Goal: Information Seeking & Learning: Find specific fact

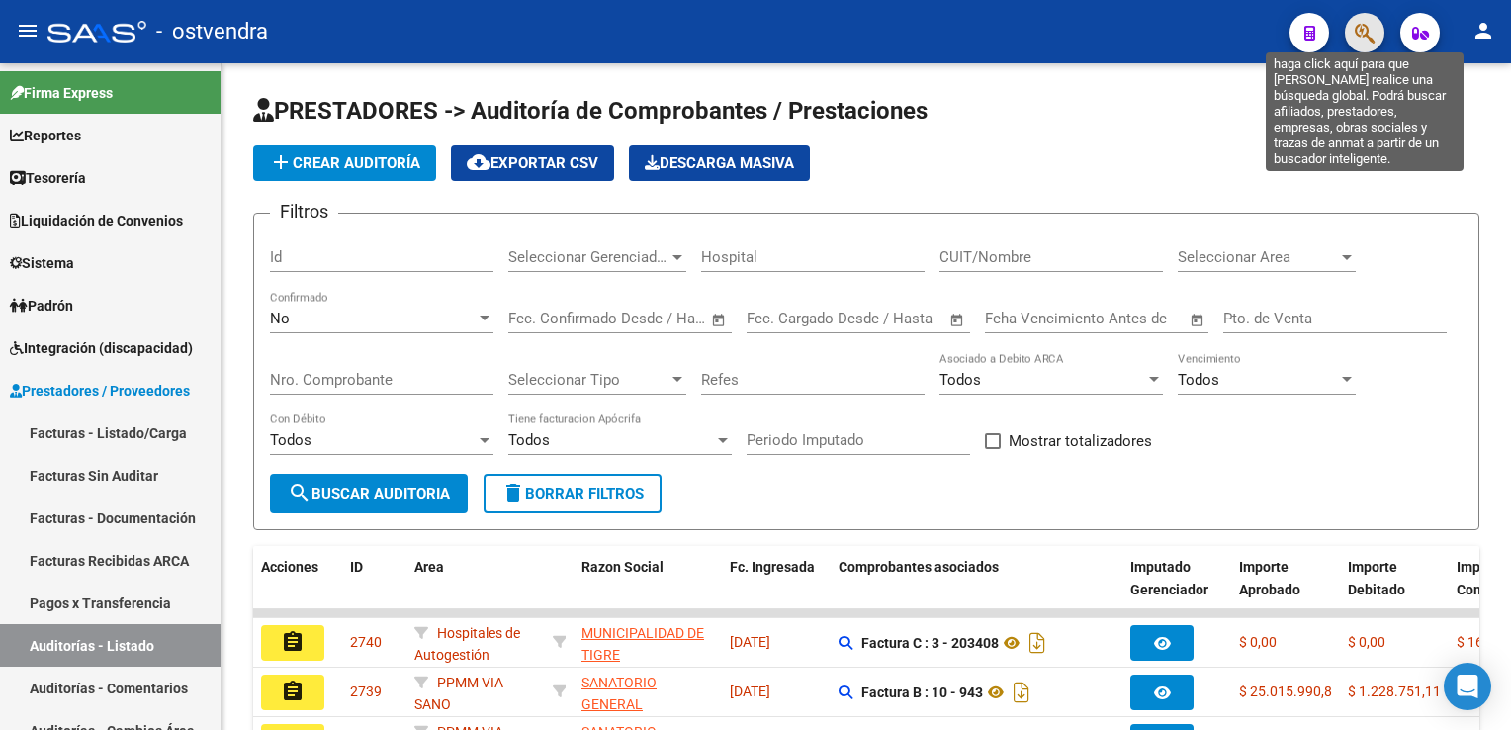
click at [1359, 29] on icon "button" at bounding box center [1364, 33] width 20 height 23
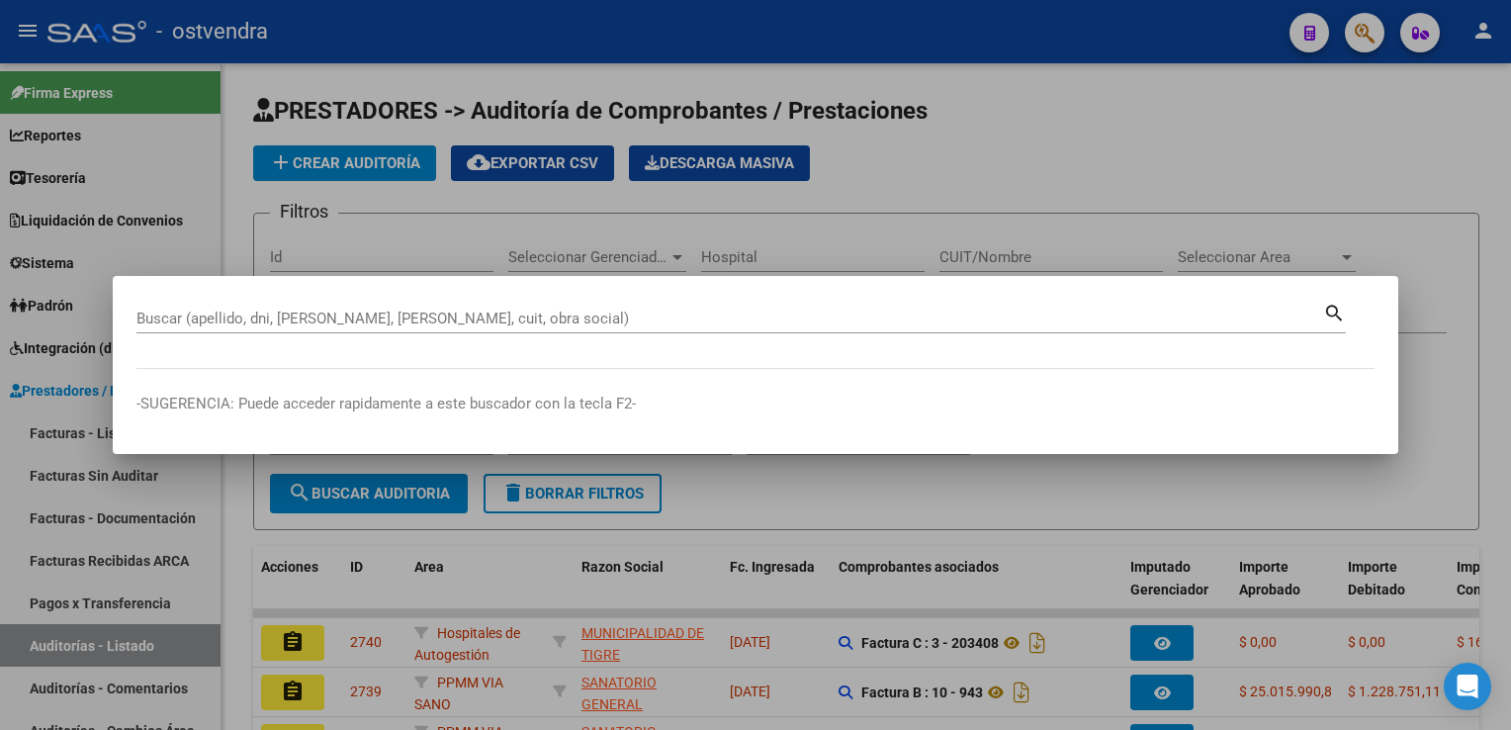
click at [707, 303] on div "Buscar (apellido, dni, [PERSON_NAME], nro traspaso, cuit, obra social) search" at bounding box center [740, 317] width 1209 height 34
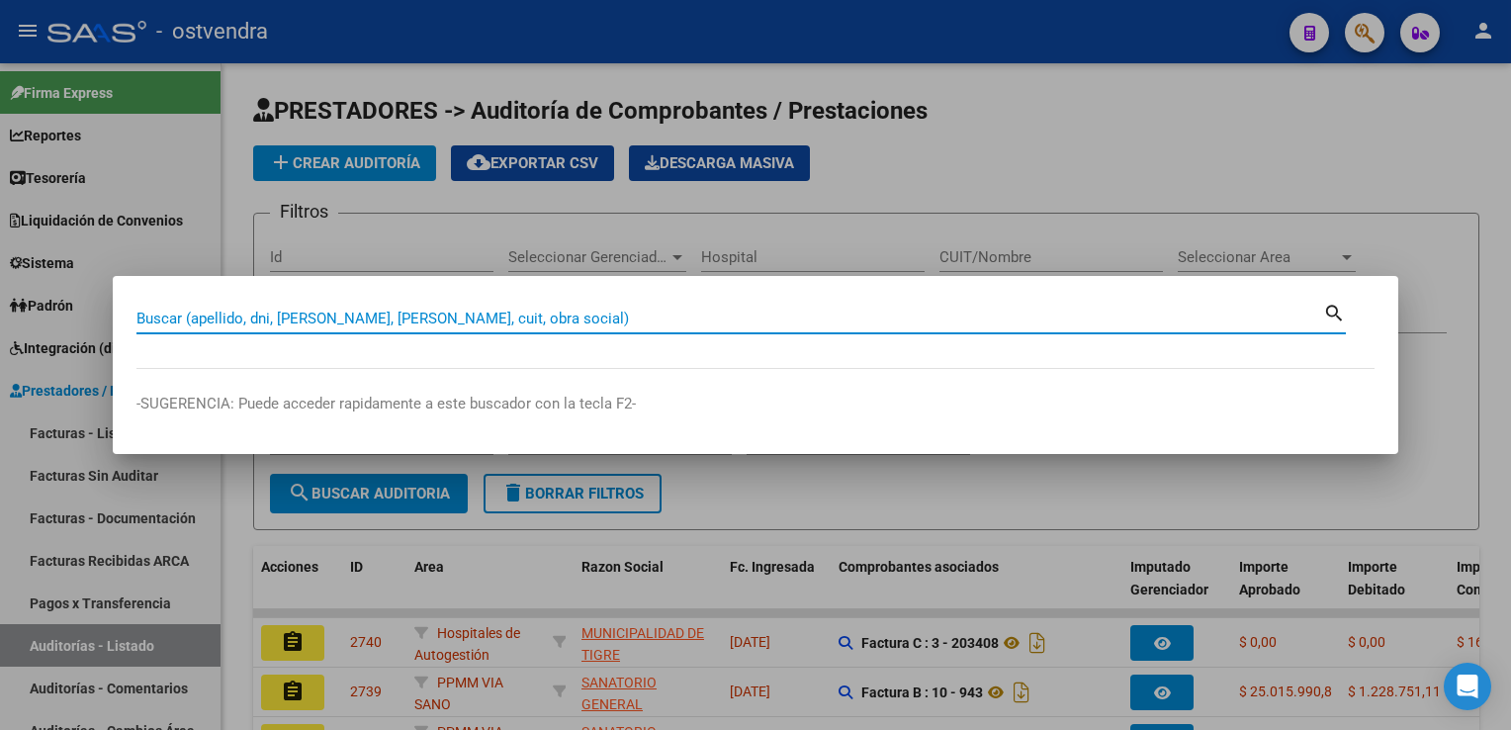
paste input "42162668"
type input "42162668"
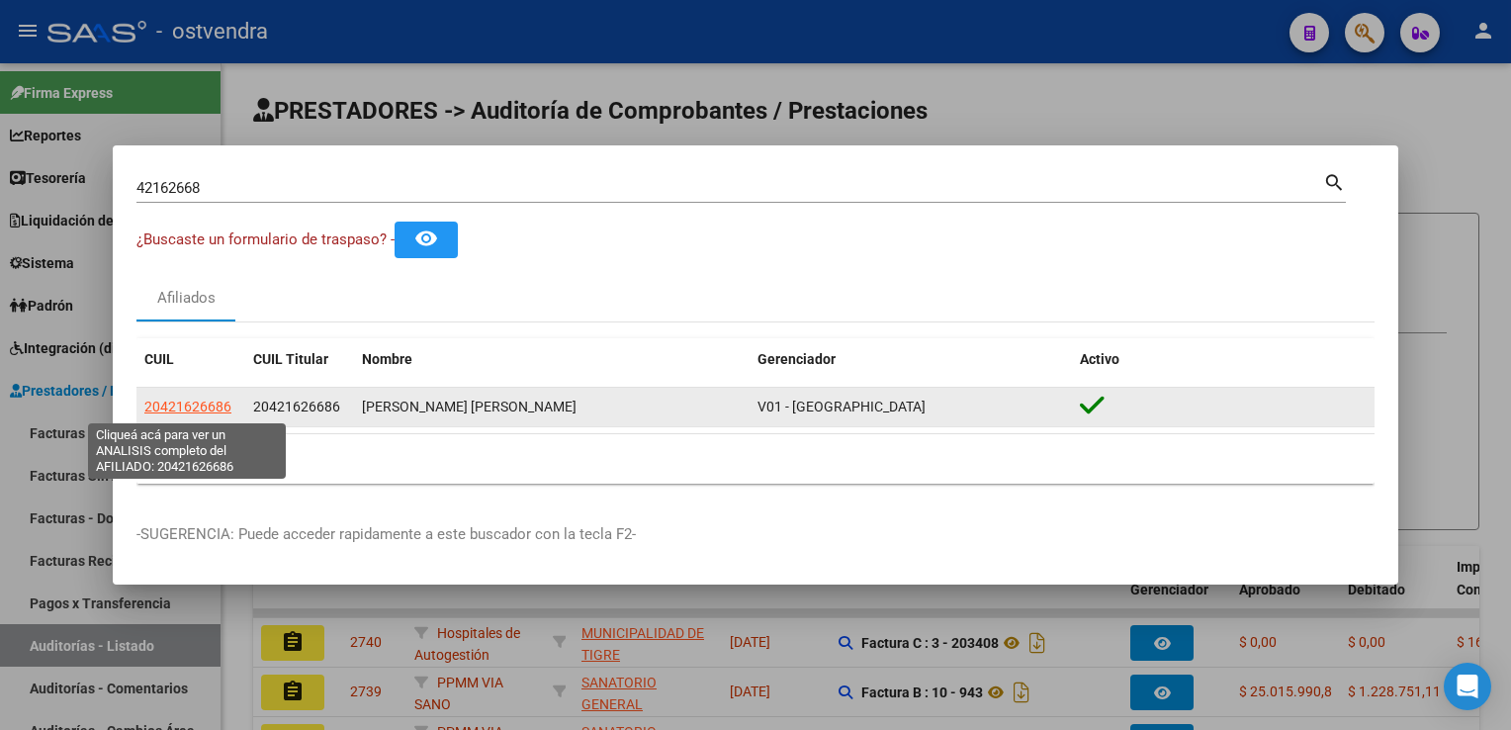
click at [199, 411] on span "20421626686" at bounding box center [187, 406] width 87 height 16
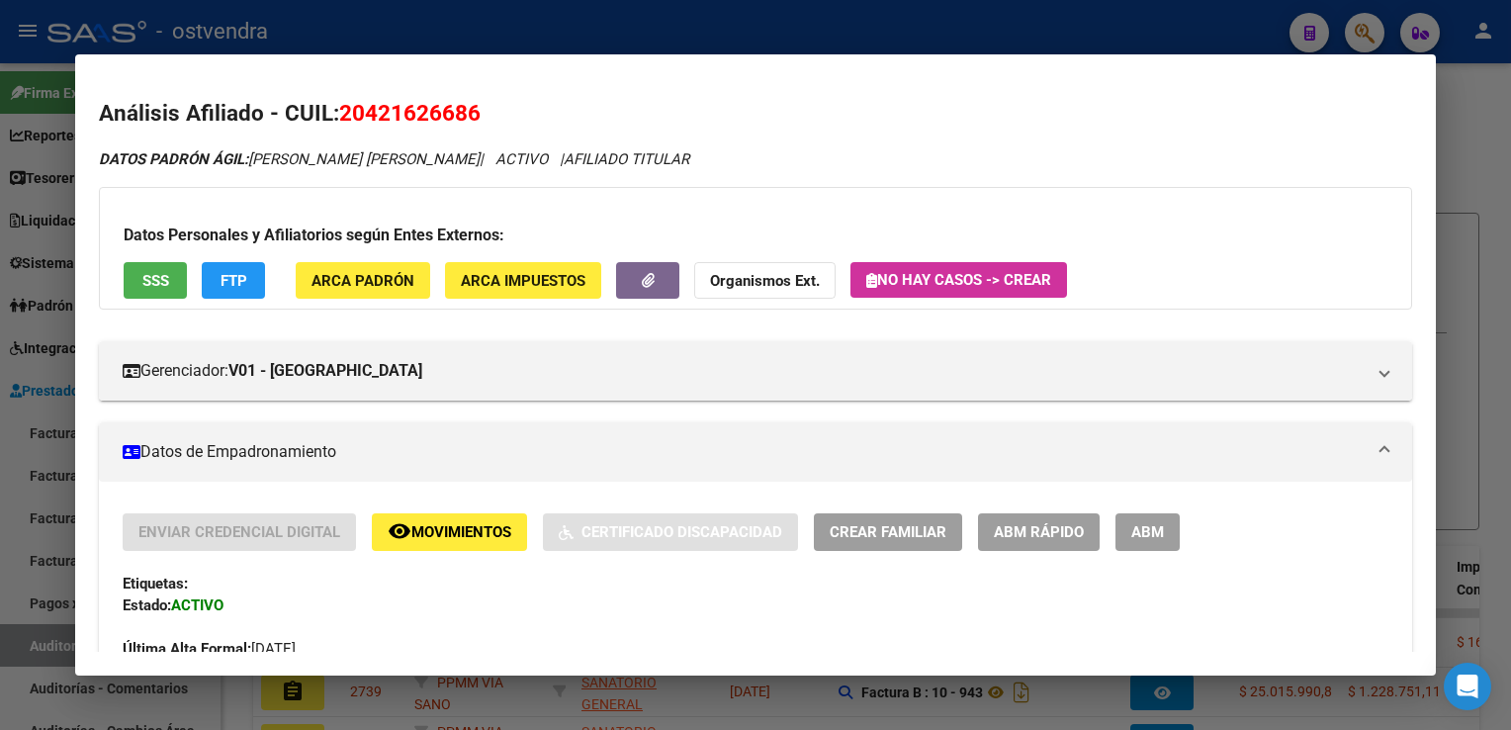
click at [759, 283] on strong "Organismos Ext." at bounding box center [765, 281] width 110 height 18
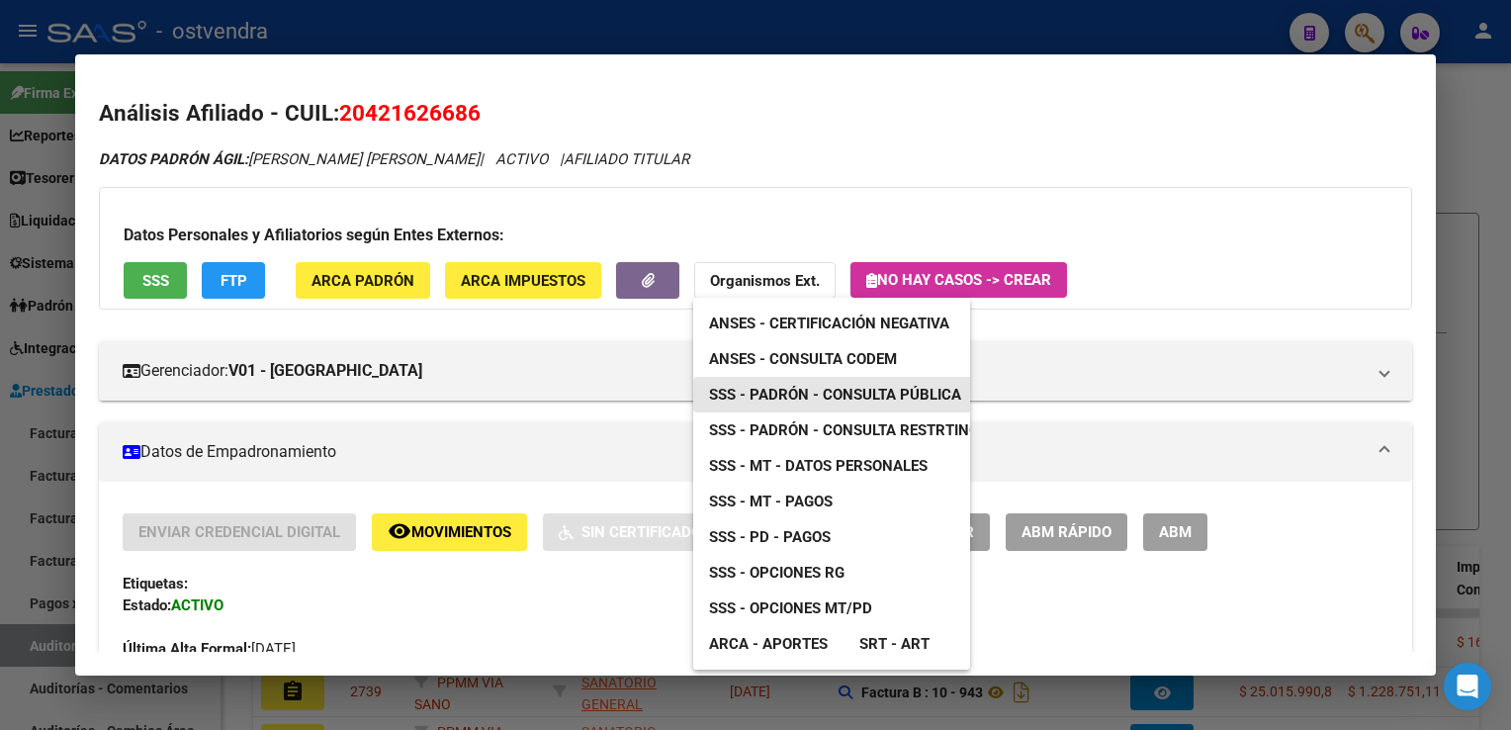
click at [834, 391] on span "SSS - Padrón - Consulta Pública" at bounding box center [835, 395] width 252 height 18
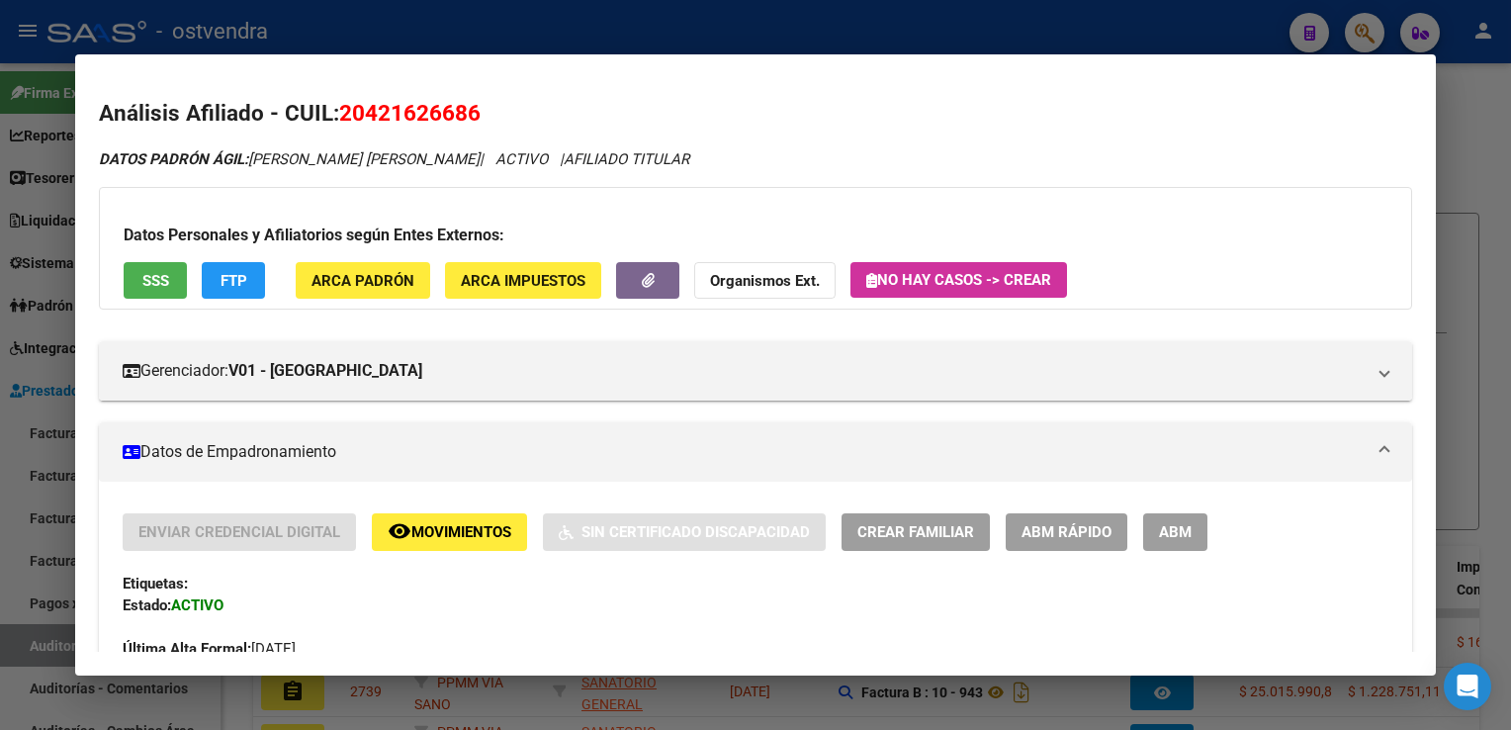
click at [1481, 98] on div at bounding box center [755, 365] width 1511 height 730
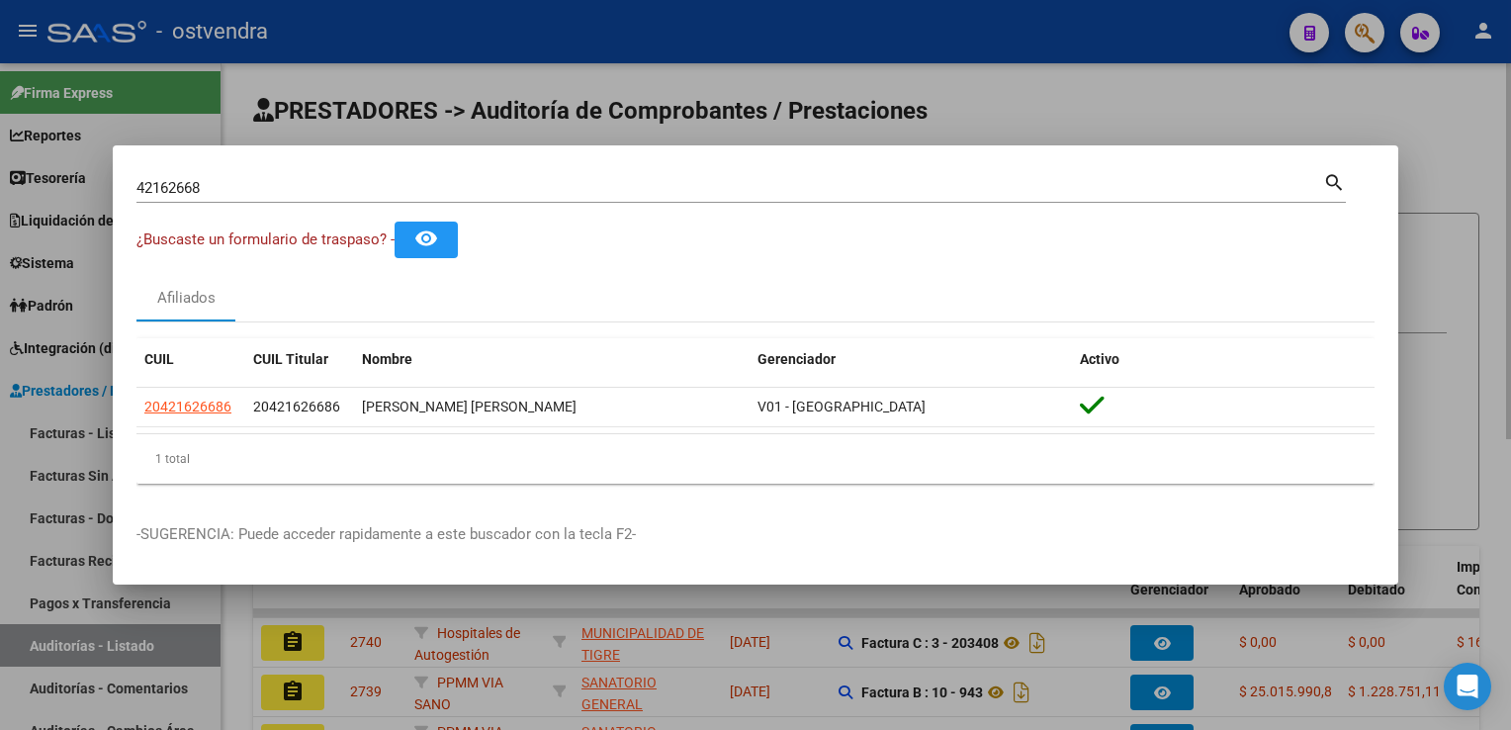
drag, startPoint x: 1473, startPoint y: 91, endPoint x: 1373, endPoint y: 65, distance: 103.1
click at [1473, 94] on div at bounding box center [755, 365] width 1511 height 730
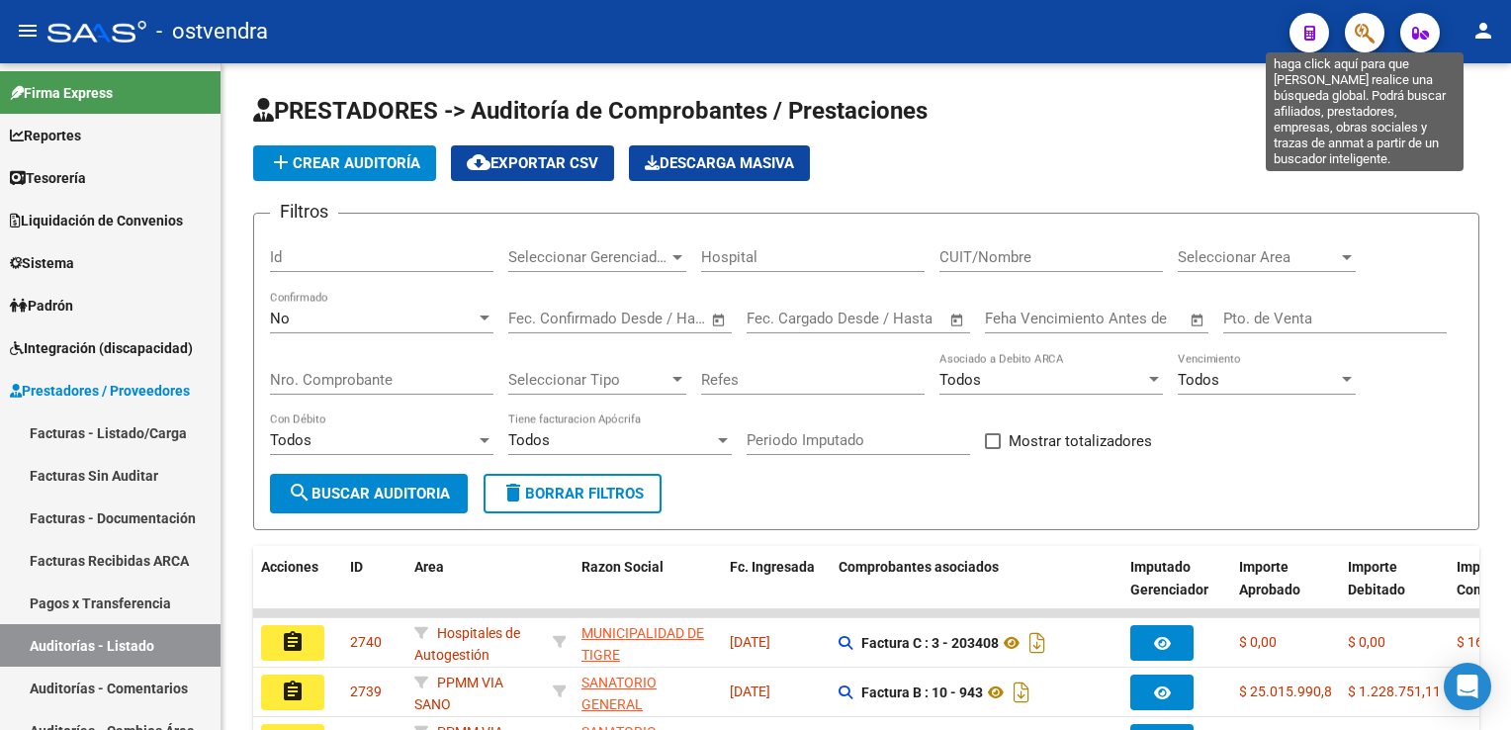
click at [1367, 37] on icon "button" at bounding box center [1364, 33] width 20 height 23
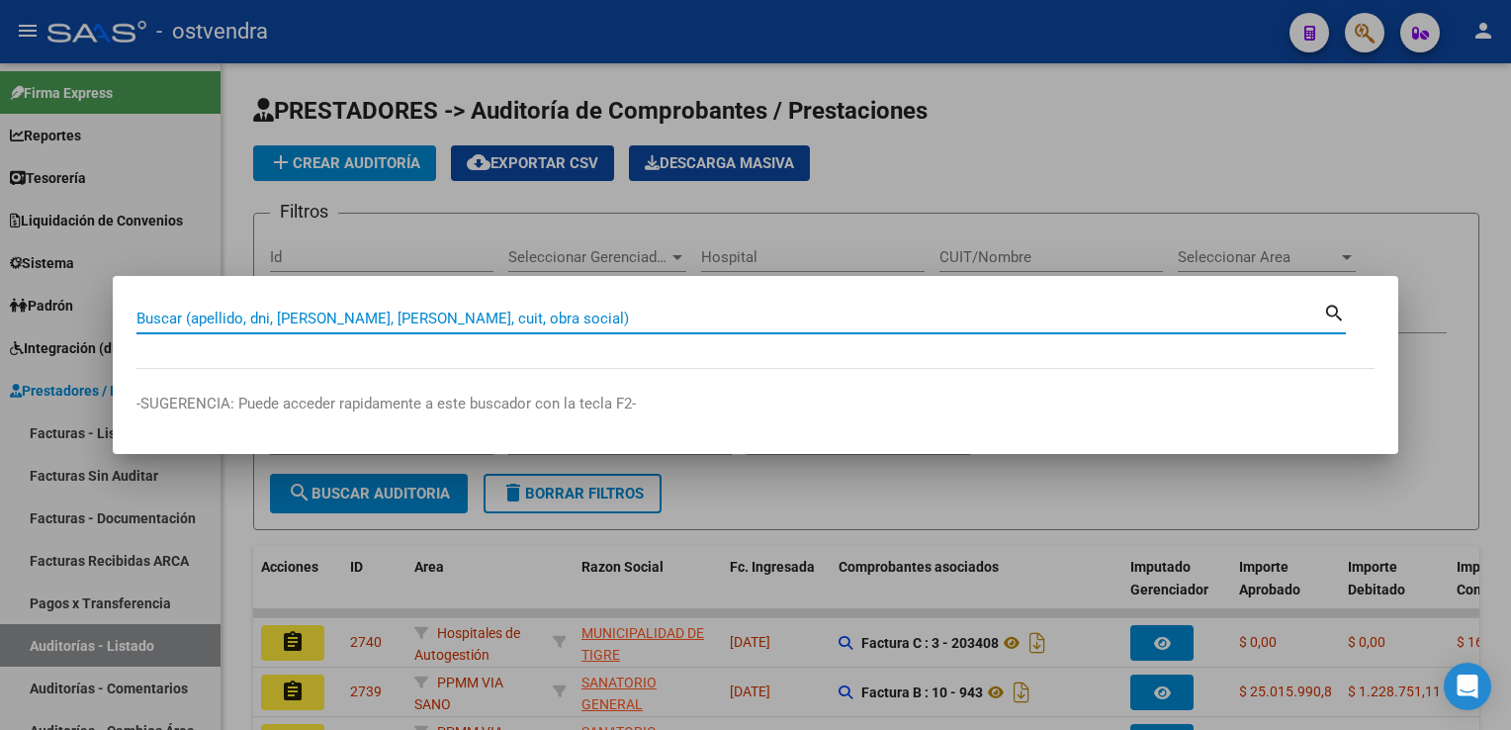
click at [1038, 326] on input "Buscar (apellido, dni, [PERSON_NAME], [PERSON_NAME], cuit, obra social)" at bounding box center [729, 318] width 1186 height 18
type input "13368616"
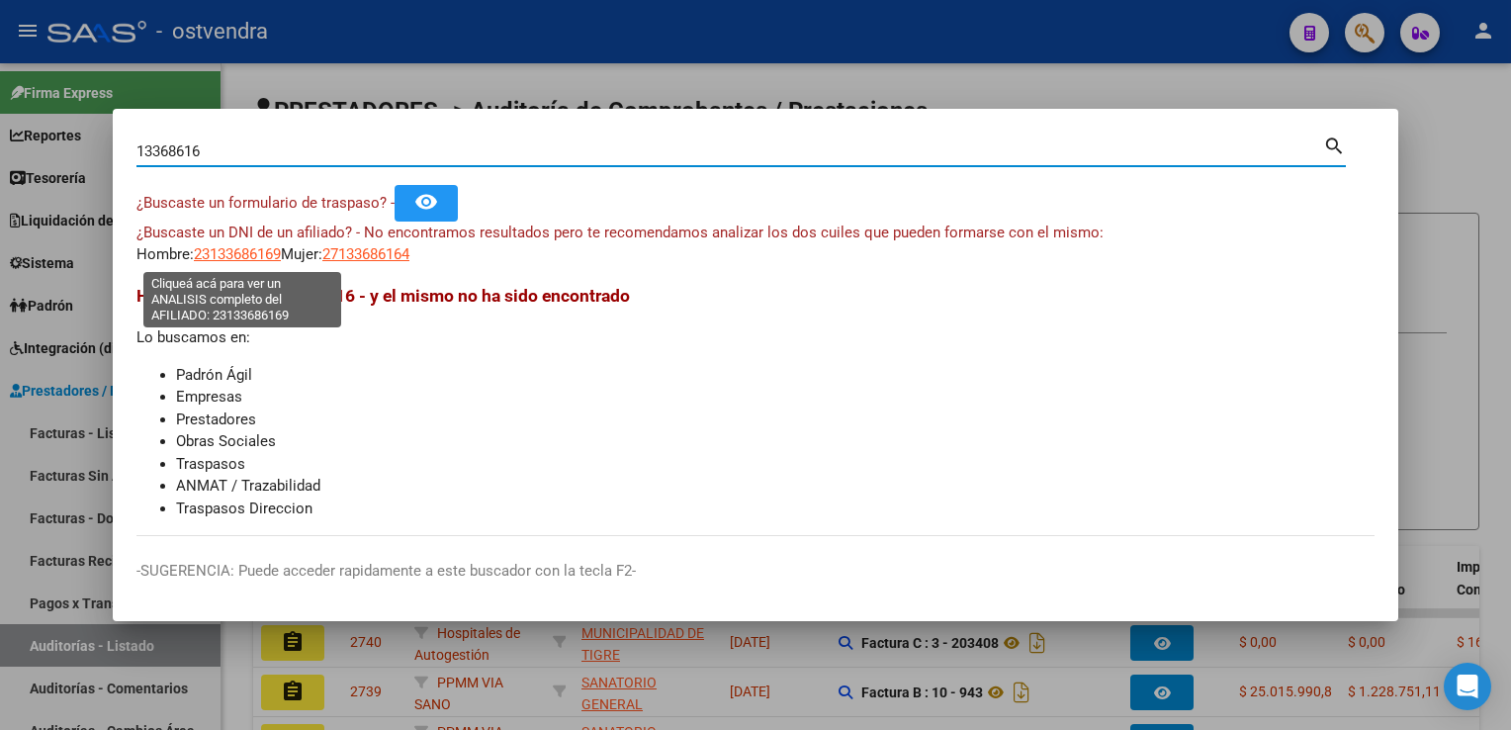
click at [227, 255] on span "23133686169" at bounding box center [237, 254] width 87 height 18
type textarea "23133686169"
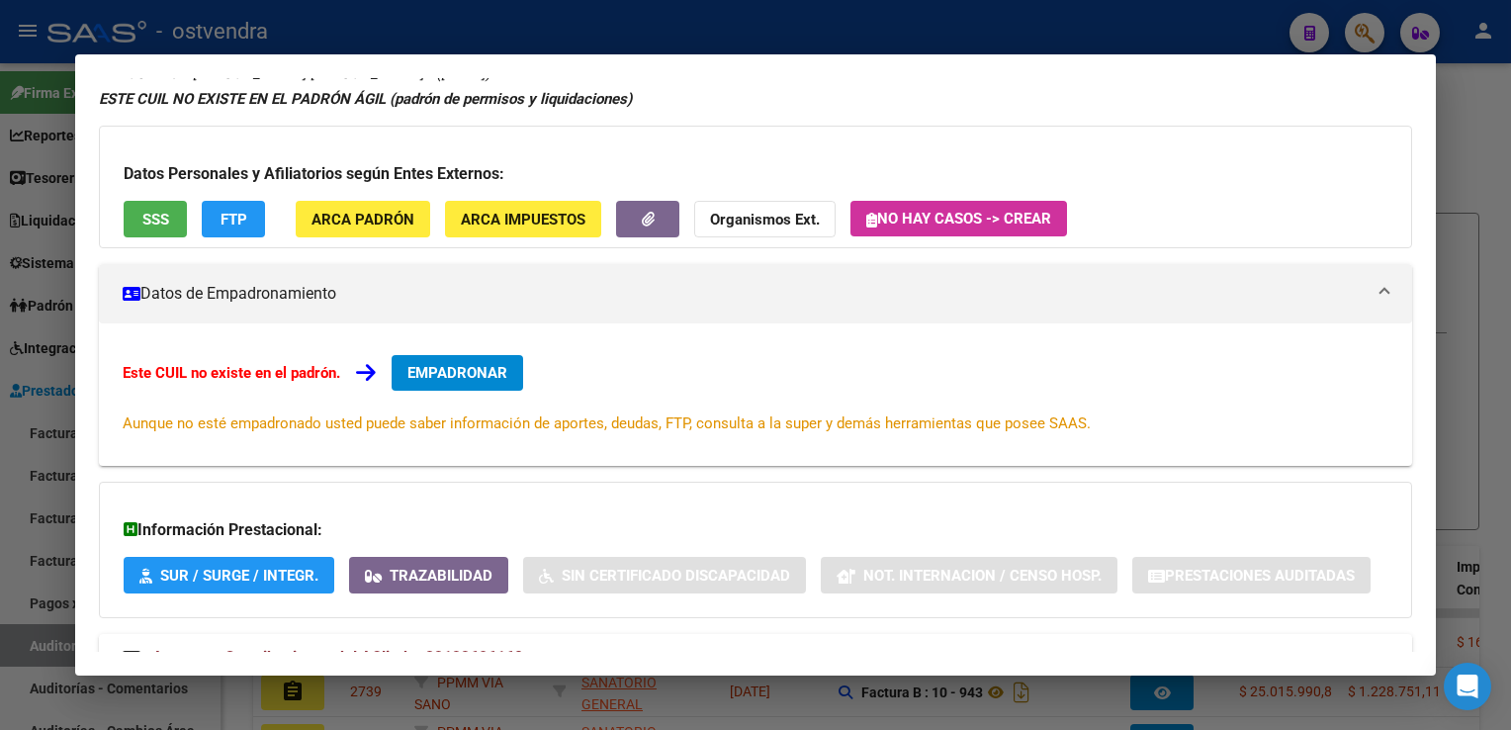
scroll to position [161, 0]
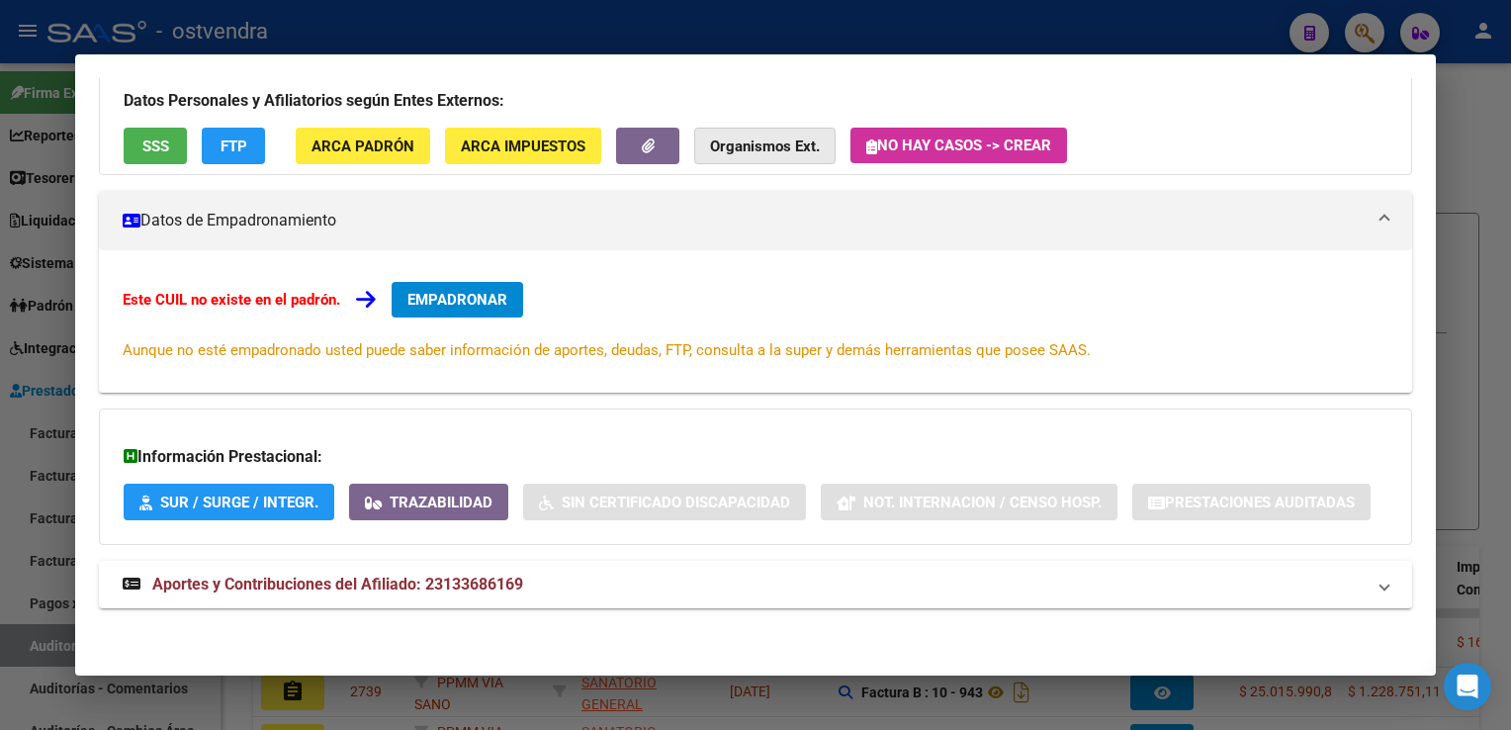
click at [765, 145] on strong "Organismos Ext." at bounding box center [765, 146] width 110 height 18
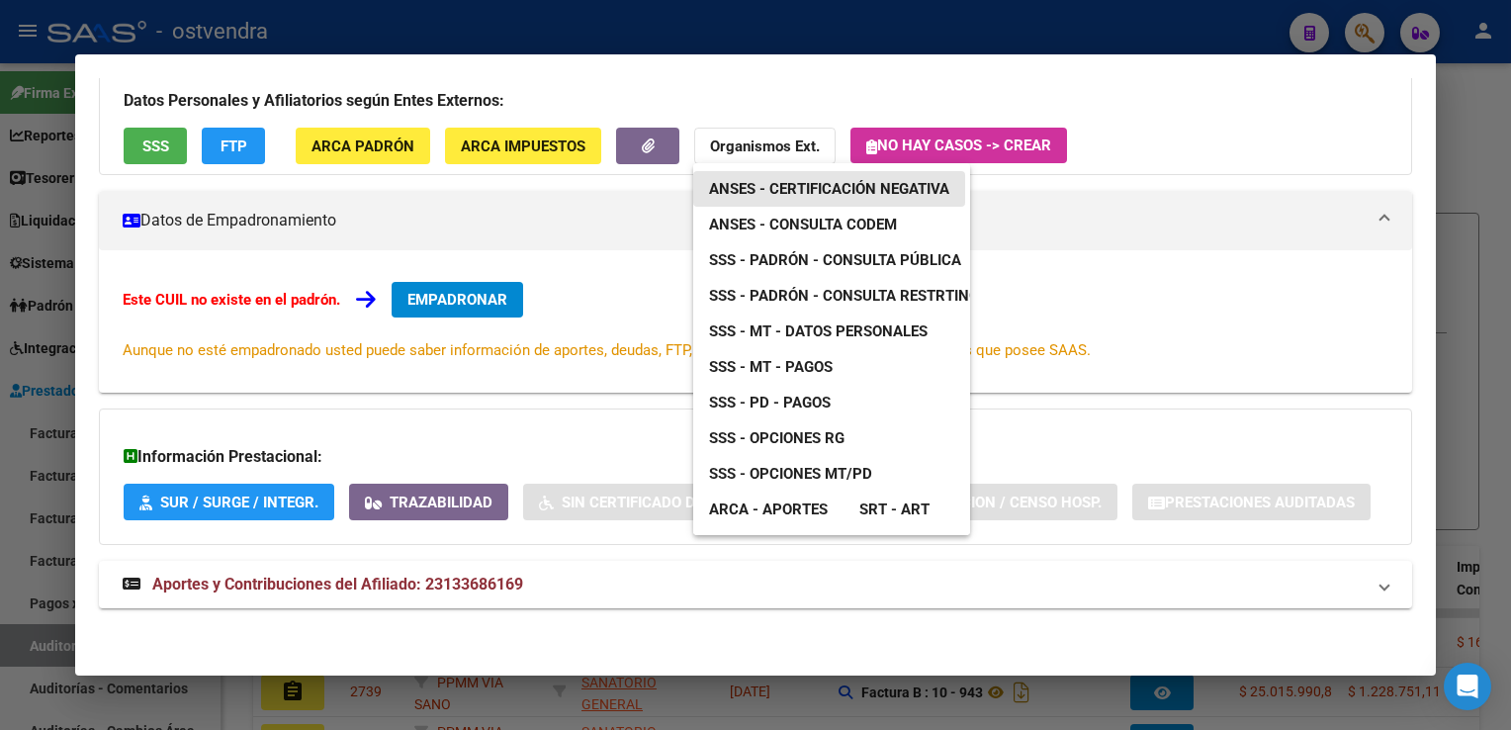
click at [862, 188] on span "ANSES - Certificación Negativa" at bounding box center [829, 189] width 240 height 18
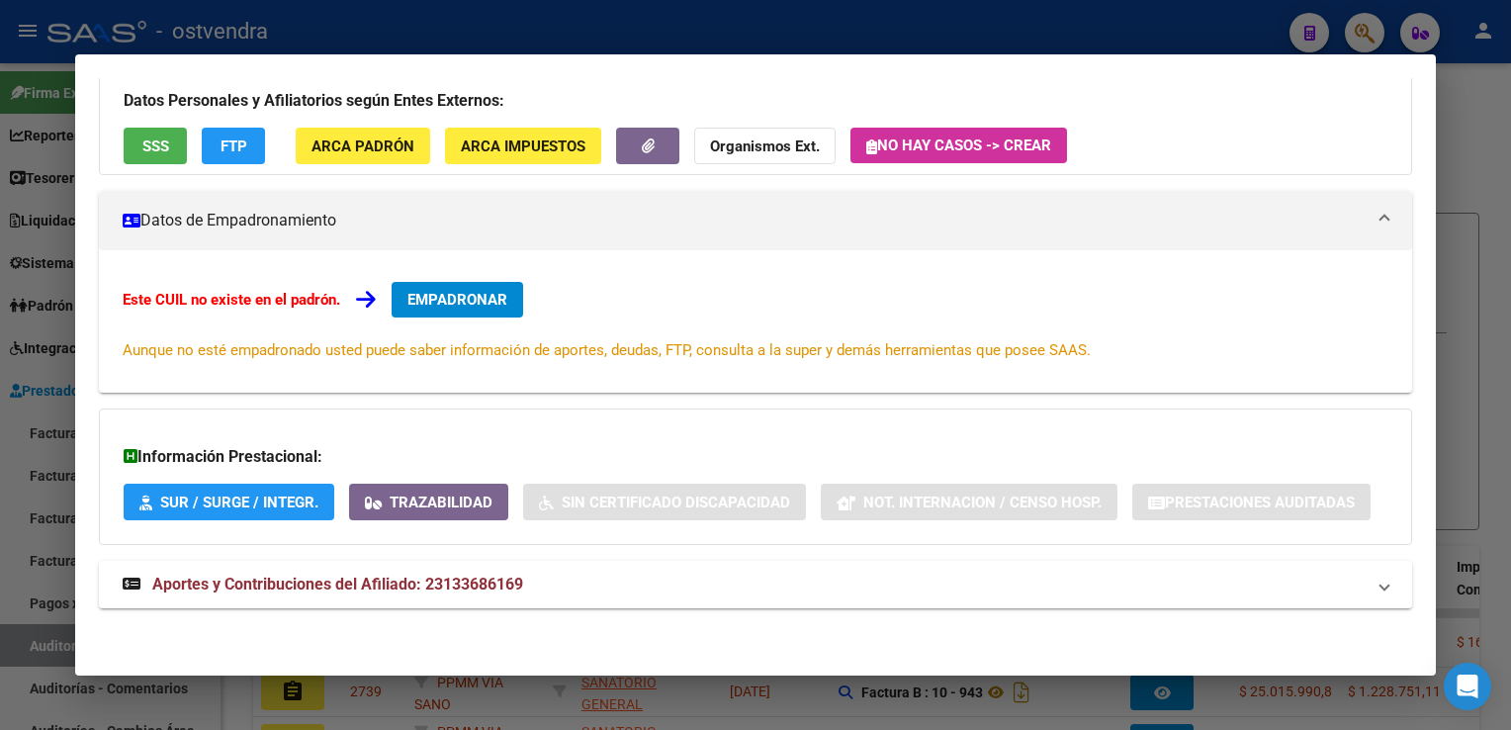
click at [779, 141] on strong "Organismos Ext." at bounding box center [765, 146] width 110 height 18
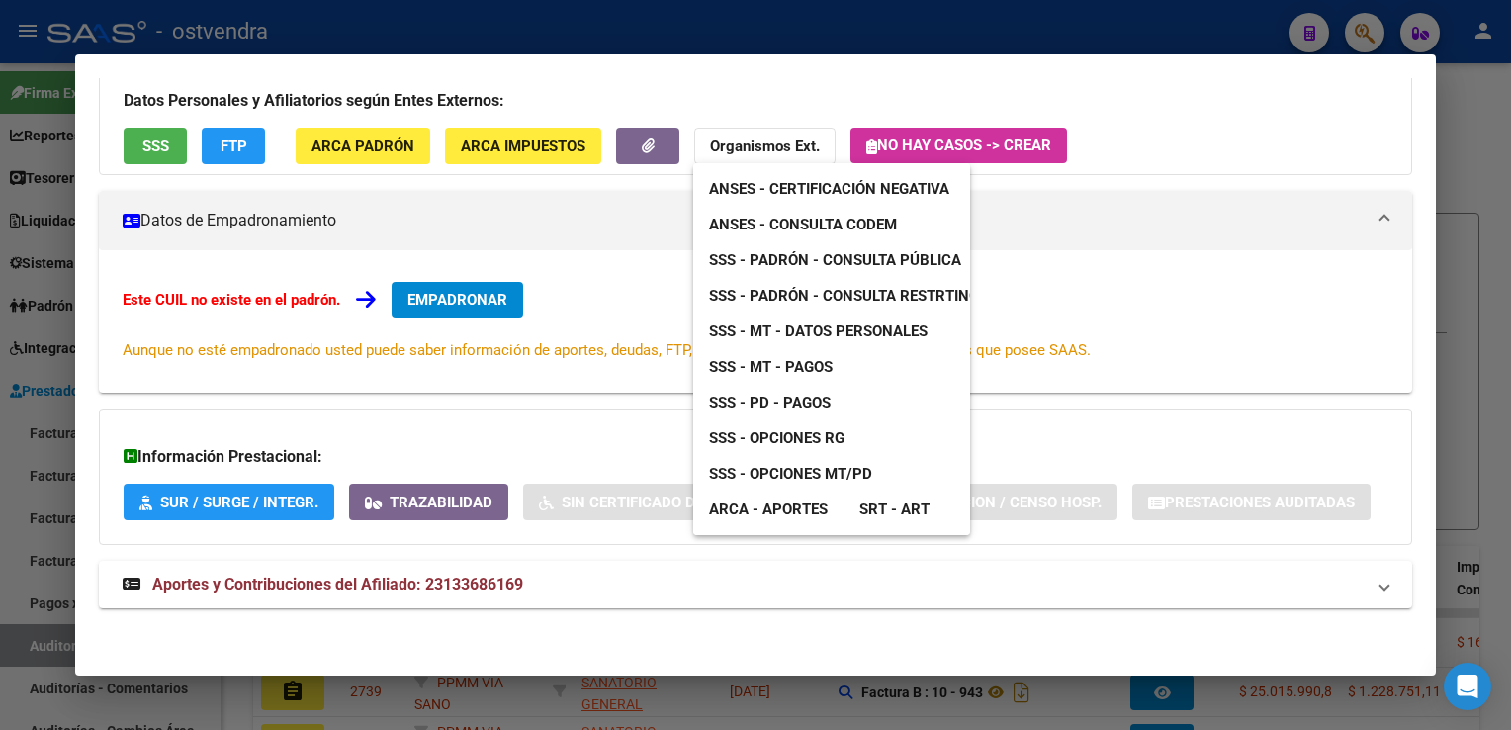
click at [847, 221] on span "ANSES - Consulta CODEM" at bounding box center [803, 225] width 188 height 18
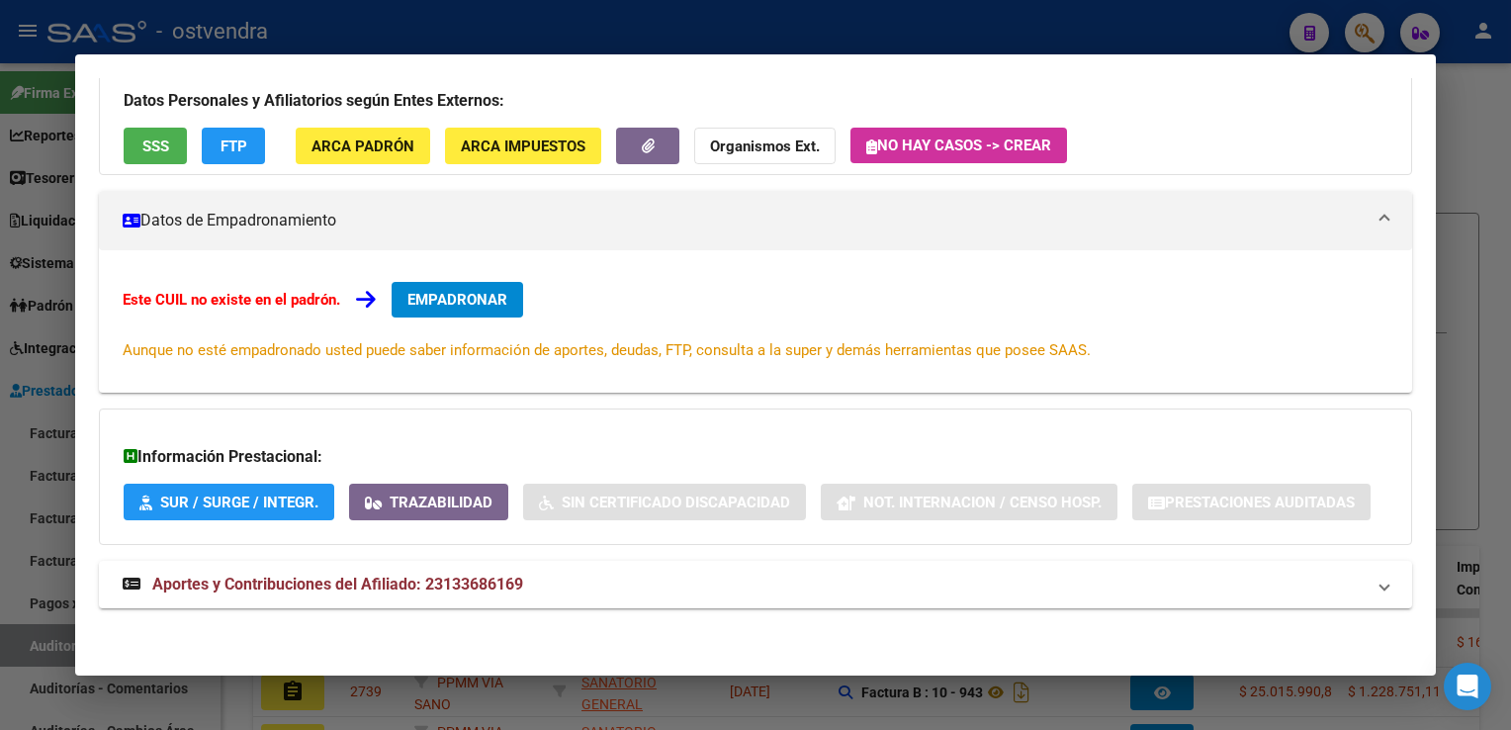
click at [770, 145] on strong "Organismos Ext." at bounding box center [765, 146] width 110 height 18
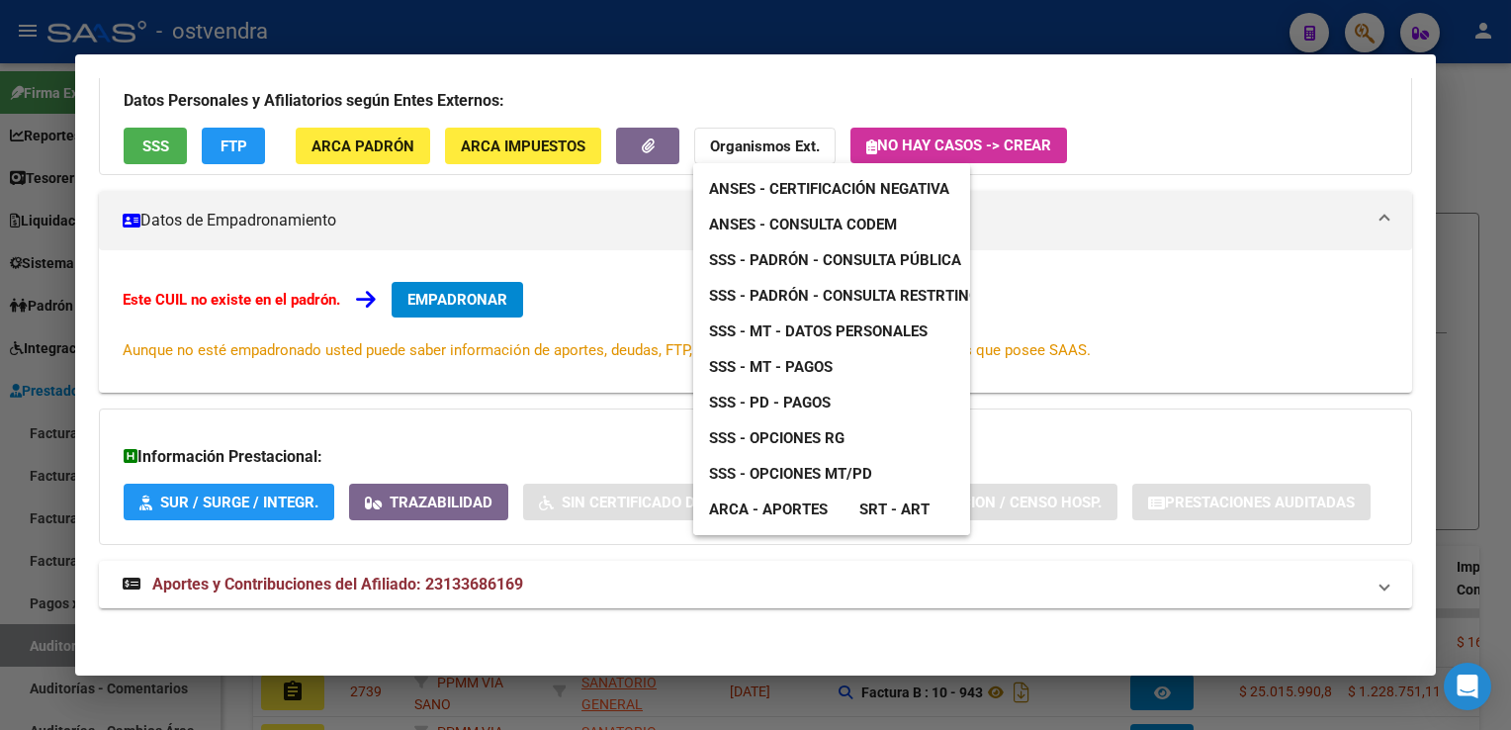
click at [874, 262] on span "SSS - Padrón - Consulta Pública" at bounding box center [835, 260] width 252 height 18
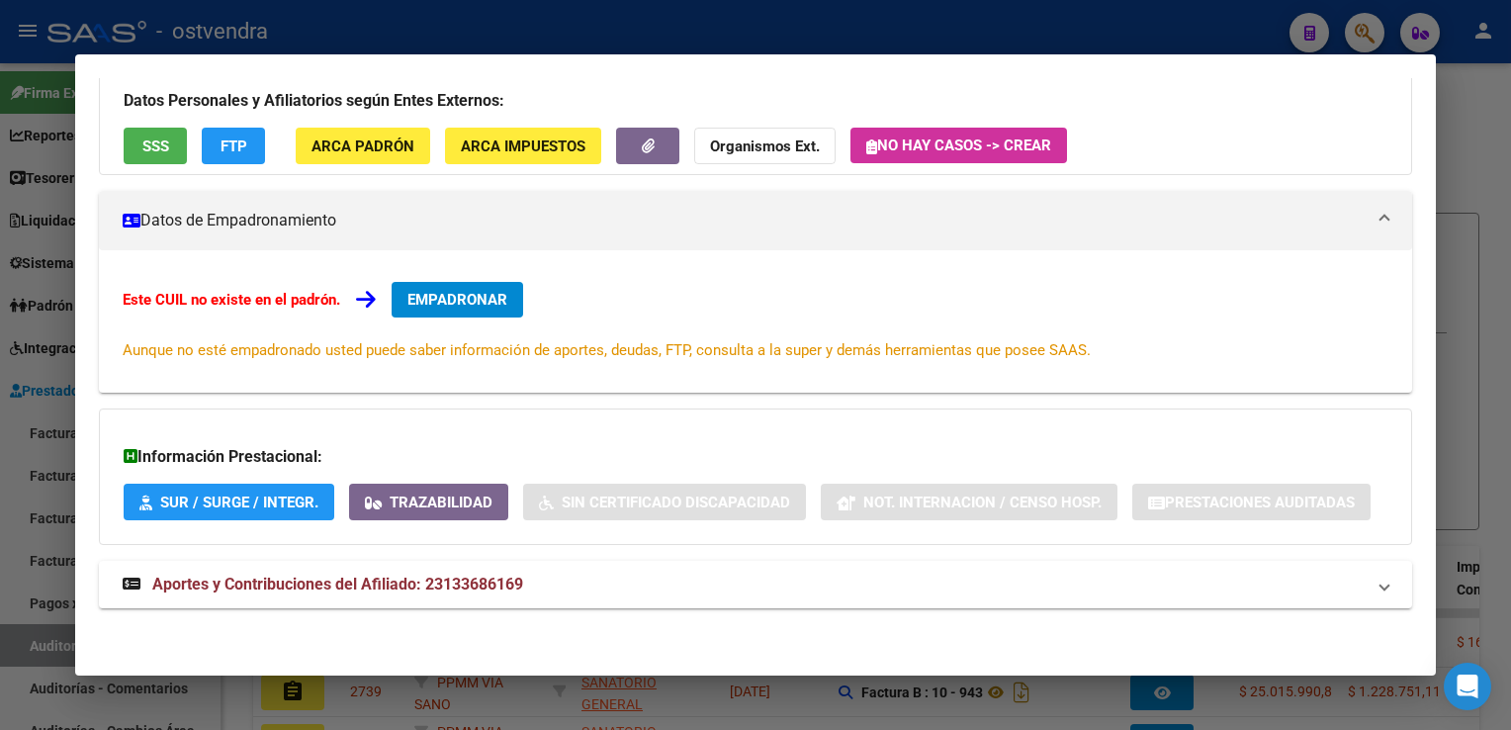
click at [1488, 156] on div at bounding box center [755, 365] width 1511 height 730
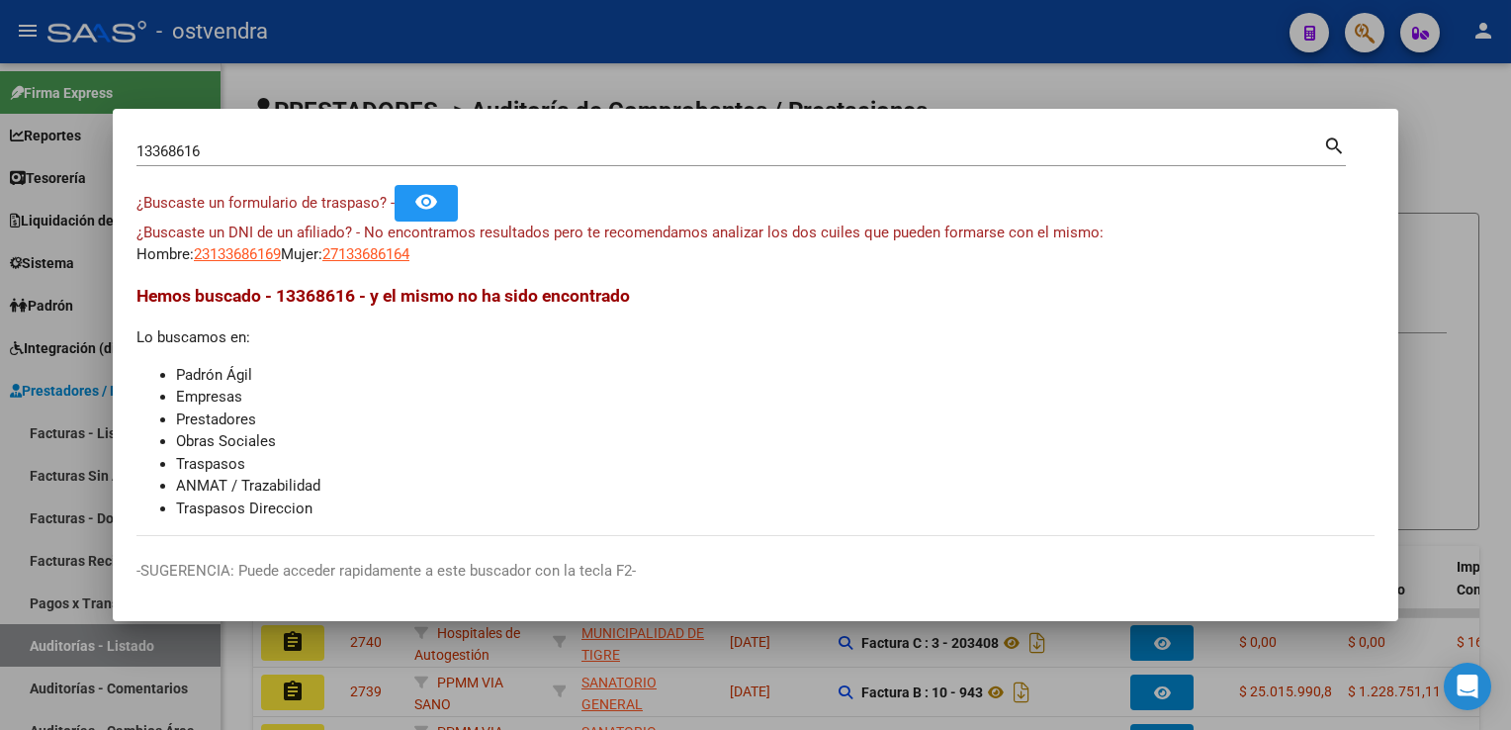
click at [1440, 123] on div at bounding box center [755, 365] width 1511 height 730
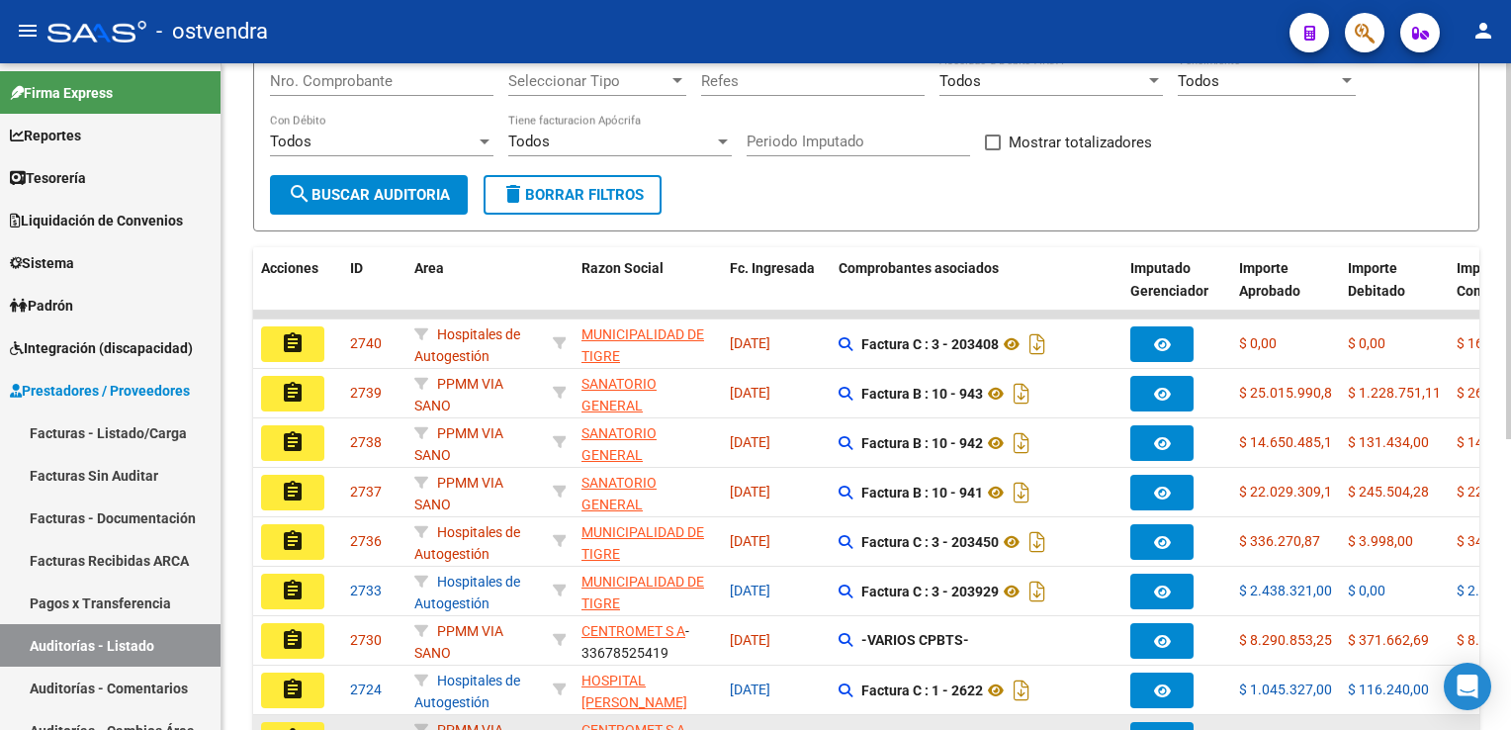
scroll to position [0, 0]
